Goal: Task Accomplishment & Management: Manage account settings

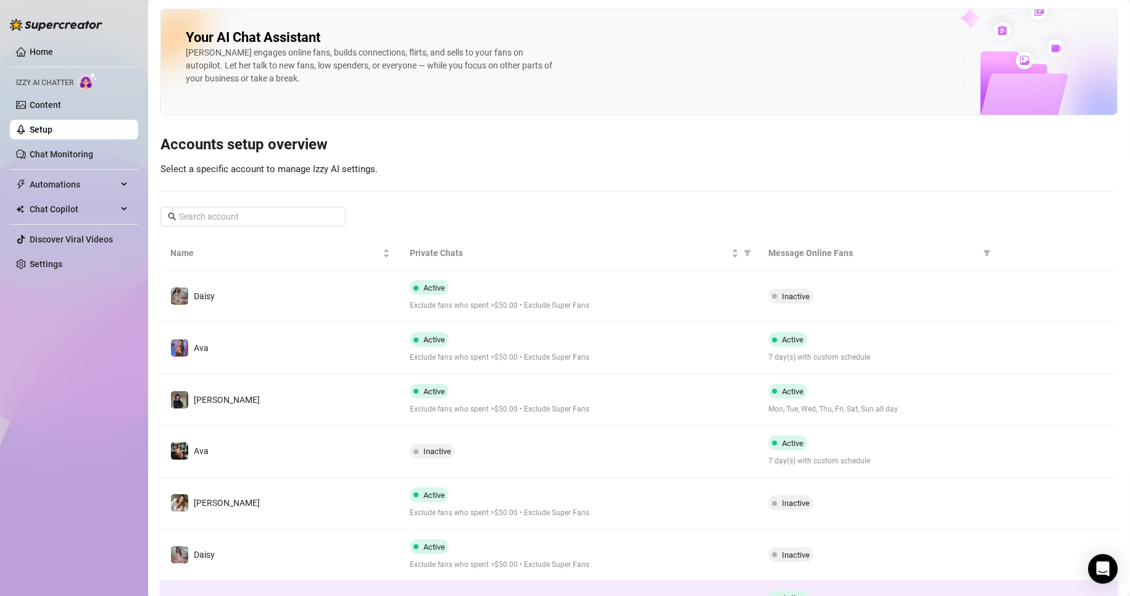
scroll to position [125, 0]
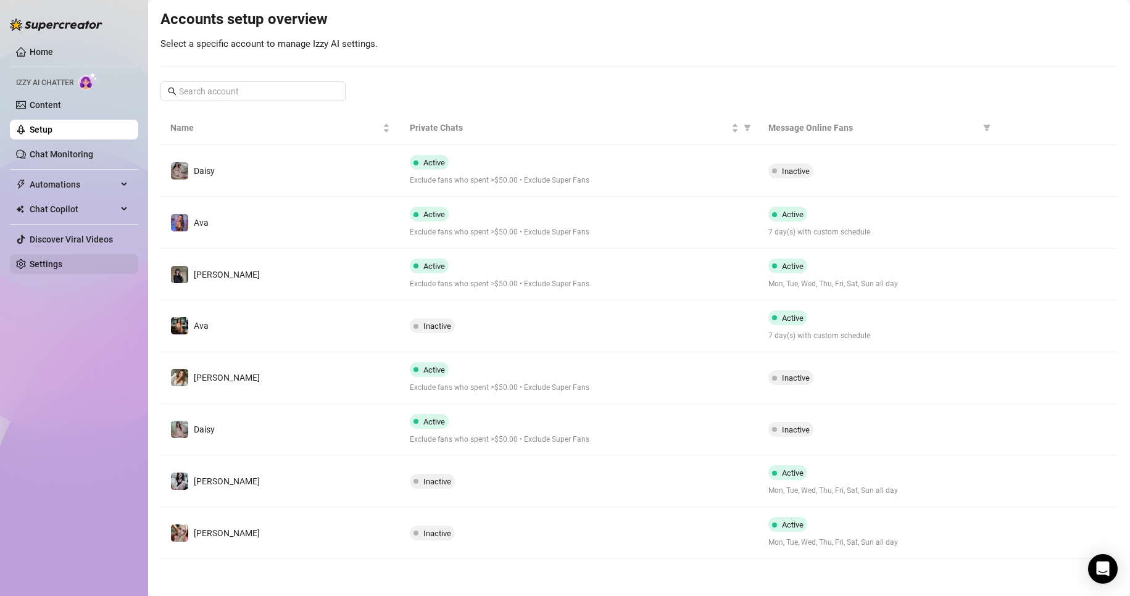
click at [33, 262] on link "Settings" at bounding box center [46, 264] width 33 height 10
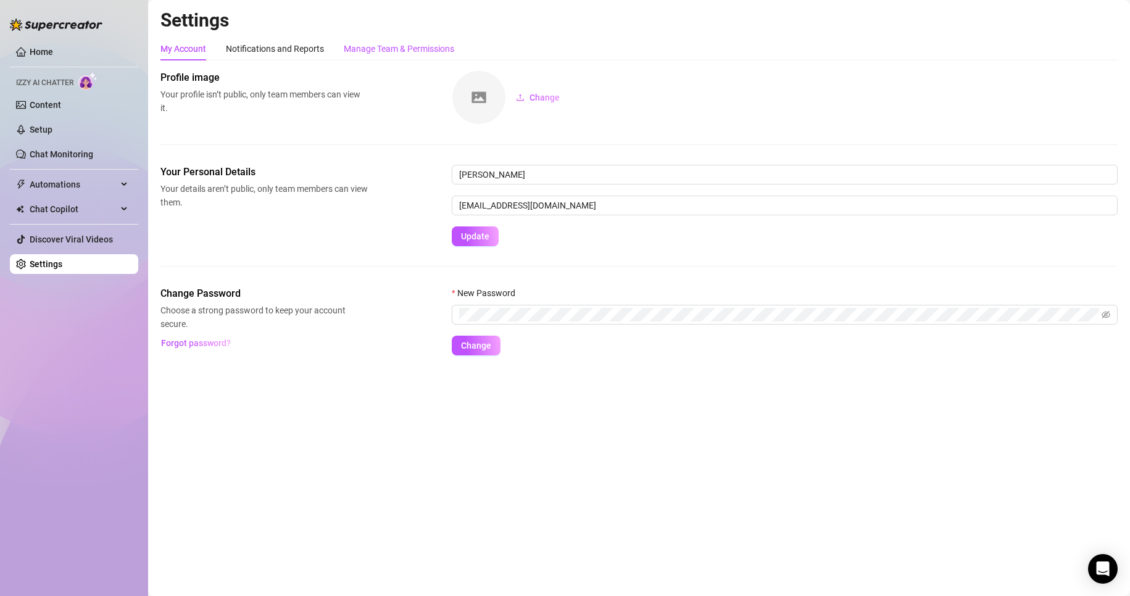
click at [403, 52] on div "Manage Team & Permissions" at bounding box center [399, 49] width 111 height 14
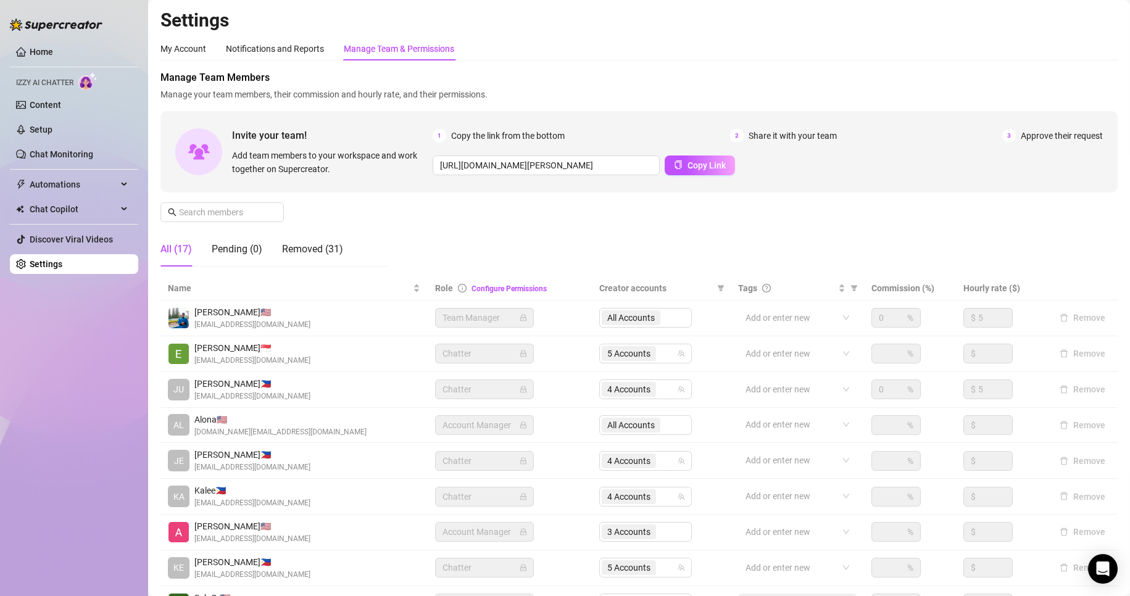
scroll to position [148, 0]
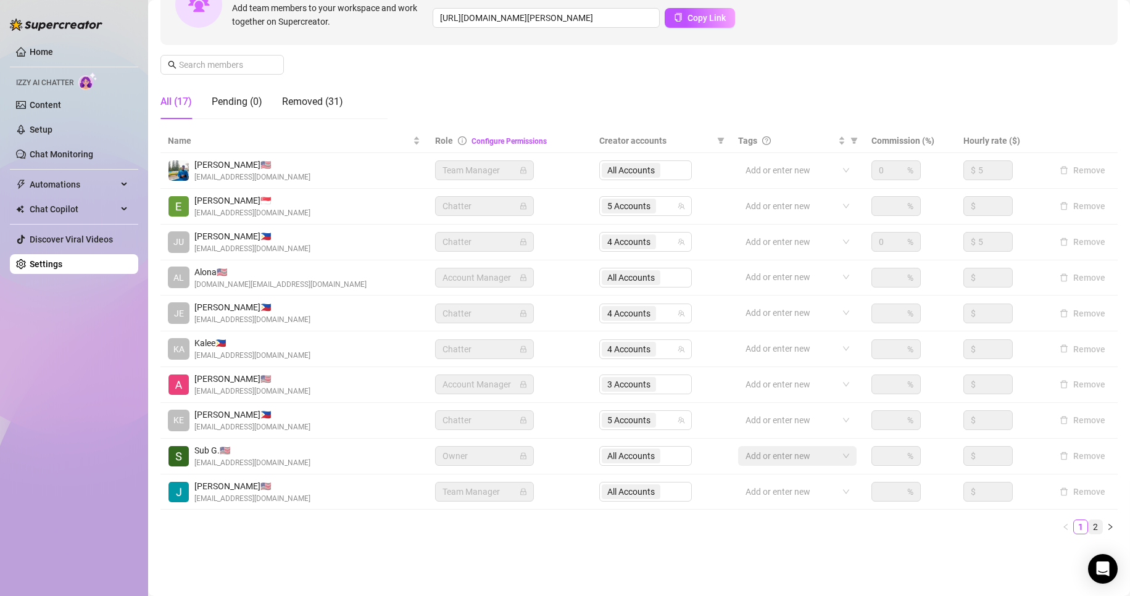
drag, startPoint x: 1116, startPoint y: 532, endPoint x: 1086, endPoint y: 530, distance: 29.7
click at [1086, 530] on main "Settings My Account Notifications and Reports Manage Team & Permissions Profile…" at bounding box center [639, 224] width 982 height 744
click at [1089, 530] on link "2" at bounding box center [1096, 527] width 14 height 14
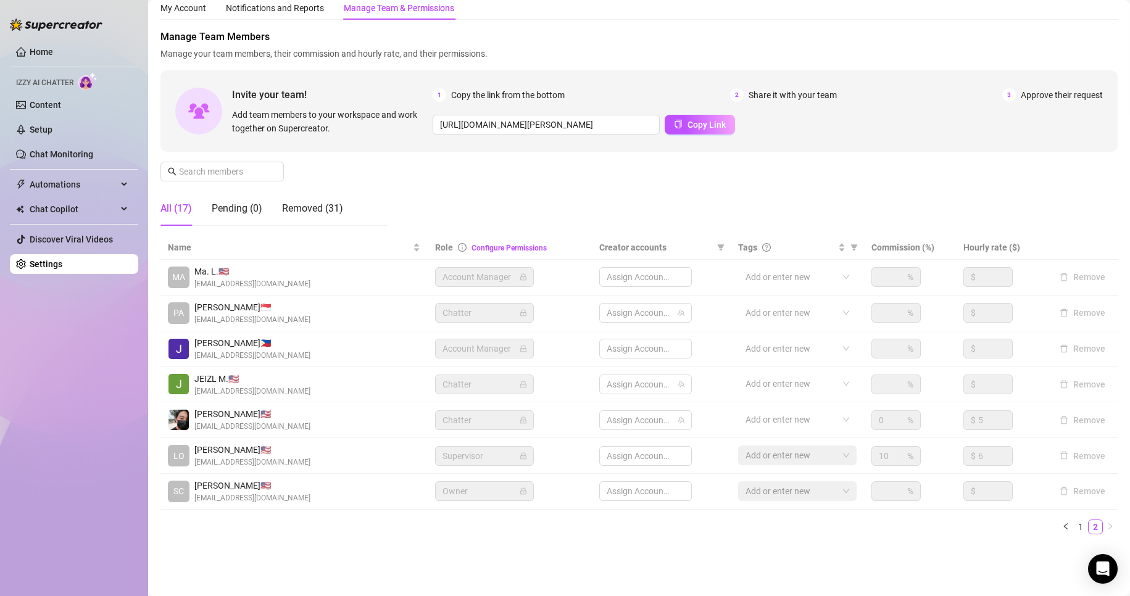
scroll to position [41, 0]
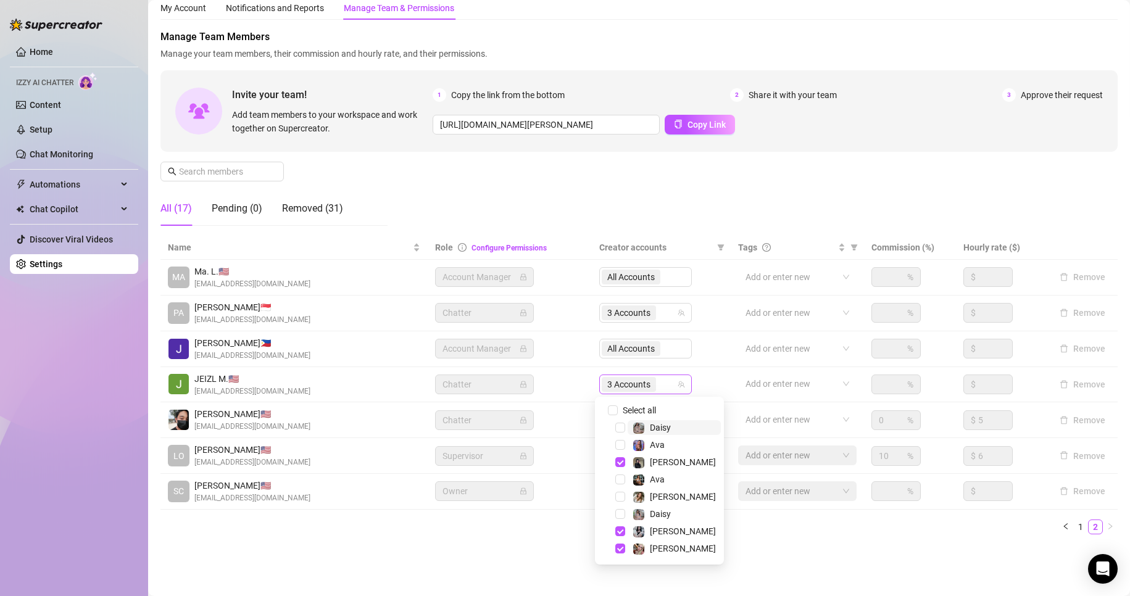
click at [646, 389] on span "3 Accounts" at bounding box center [629, 385] width 43 height 14
click at [616, 530] on span "Select tree node" at bounding box center [621, 532] width 10 height 10
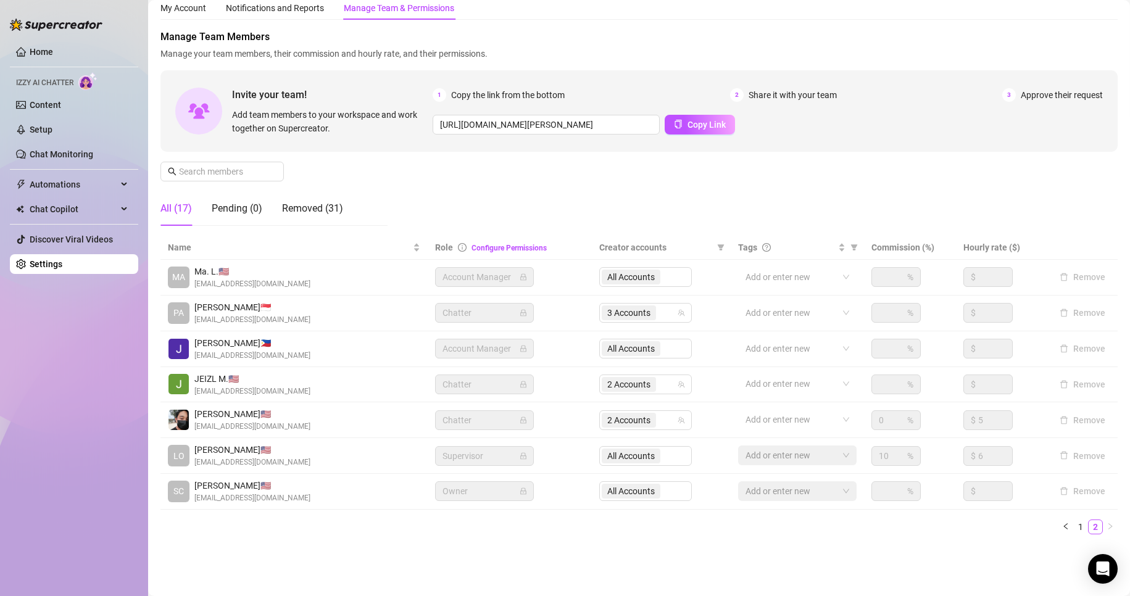
click at [326, 522] on ul "1 2" at bounding box center [640, 527] width 958 height 15
